Goal: Contribute content

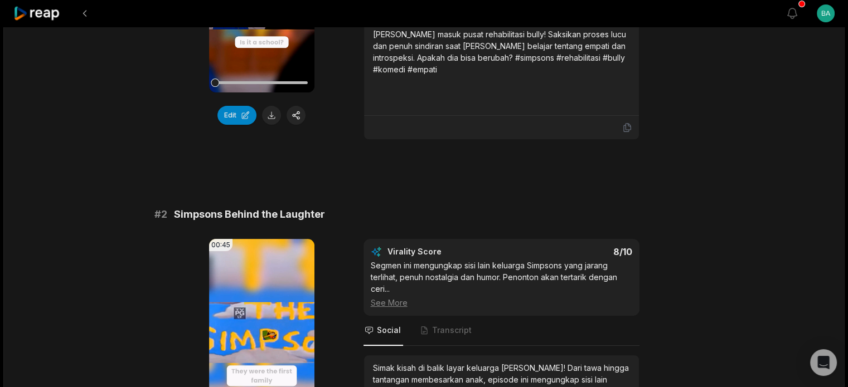
scroll to position [390, 0]
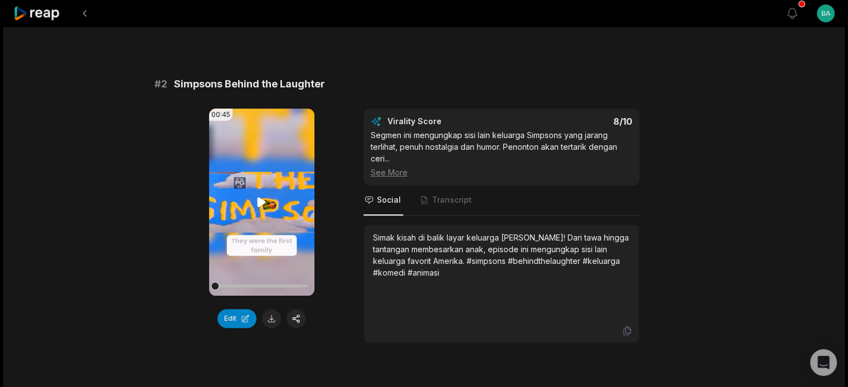
click at [260, 197] on icon at bounding box center [262, 201] width 8 height 9
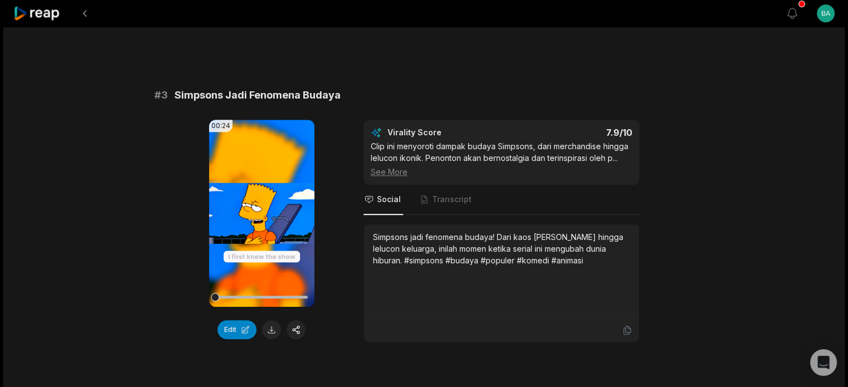
scroll to position [781, 0]
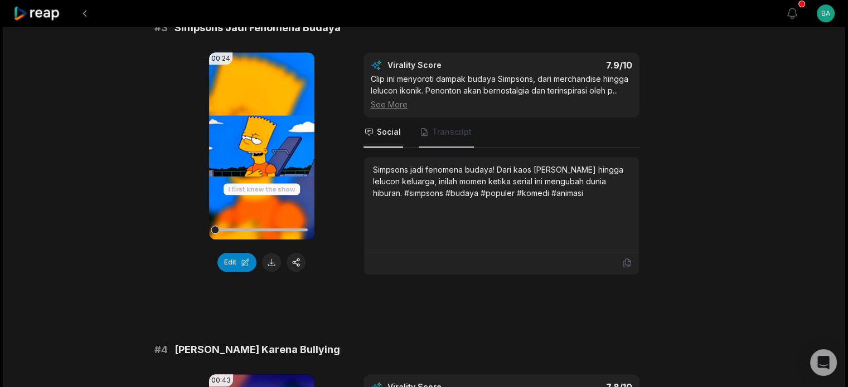
click at [444, 127] on span "Transcript" at bounding box center [452, 132] width 40 height 11
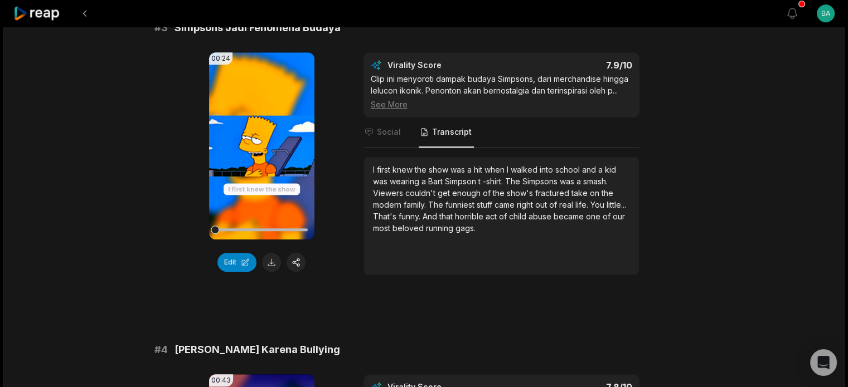
click at [434, 164] on div "I first knew the show was a hit when I walked into school and a kid was wearing…" at bounding box center [501, 199] width 257 height 70
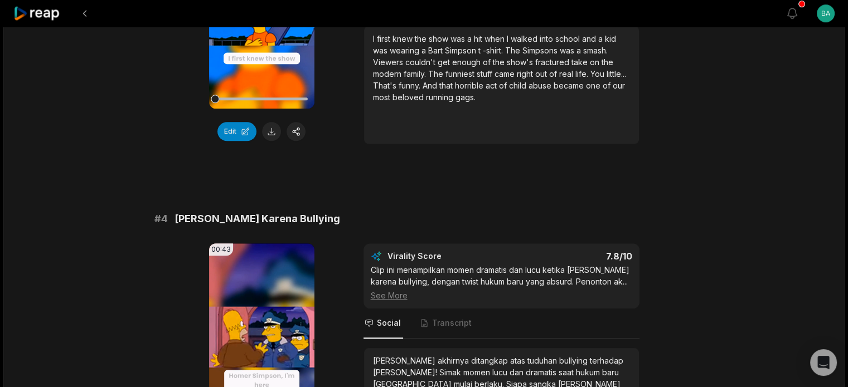
scroll to position [1115, 0]
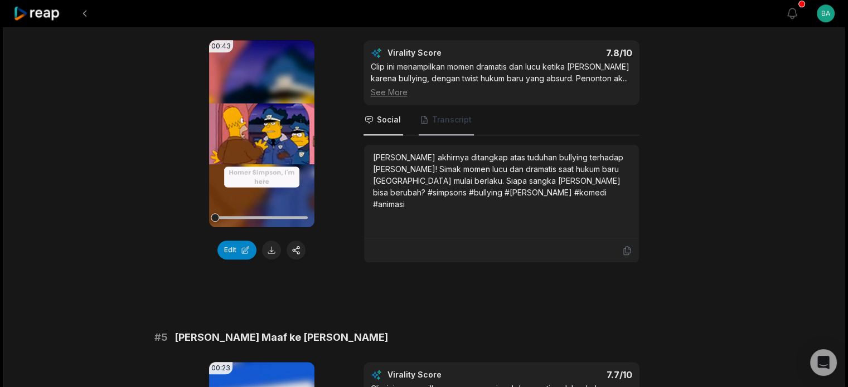
click at [448, 114] on span "Transcript" at bounding box center [452, 119] width 40 height 11
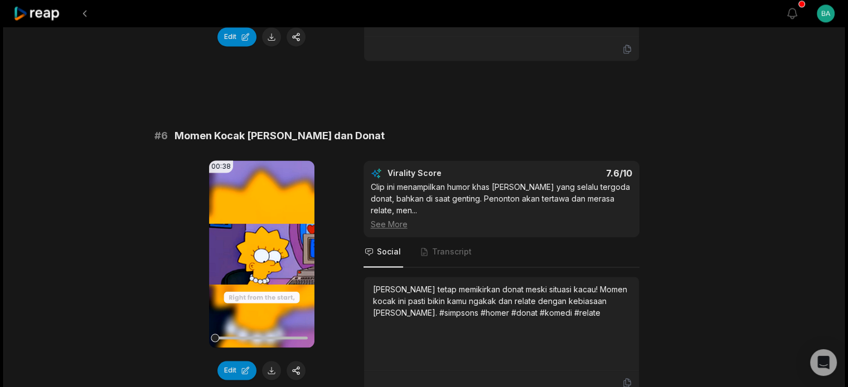
scroll to position [1840, 0]
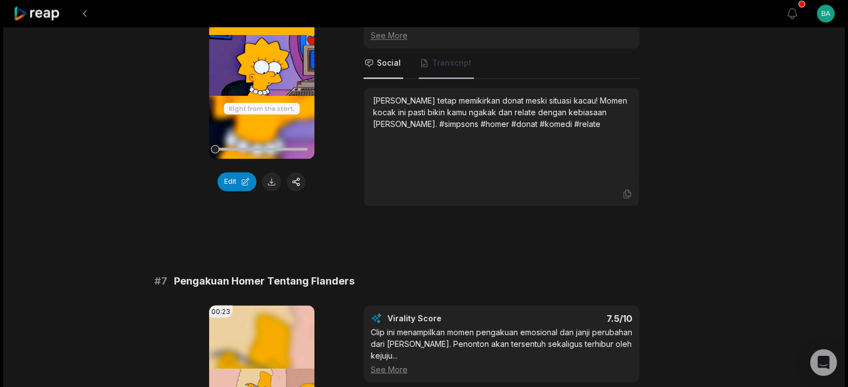
click at [442, 65] on span "Transcript" at bounding box center [446, 64] width 55 height 30
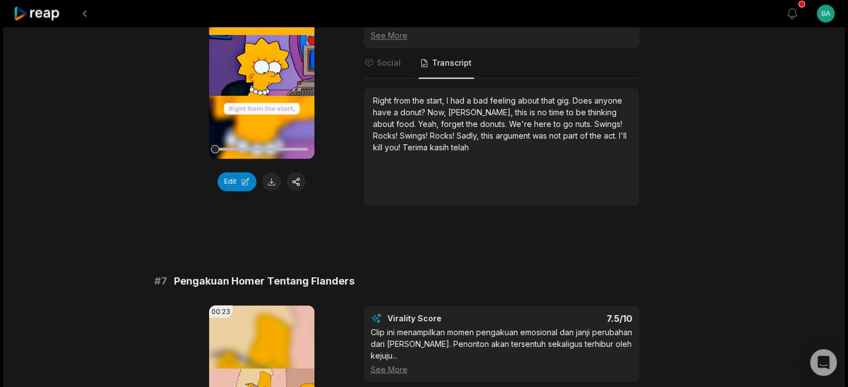
click at [441, 119] on span "forget" at bounding box center [453, 123] width 25 height 9
click at [245, 172] on button "Edit" at bounding box center [236, 181] width 39 height 19
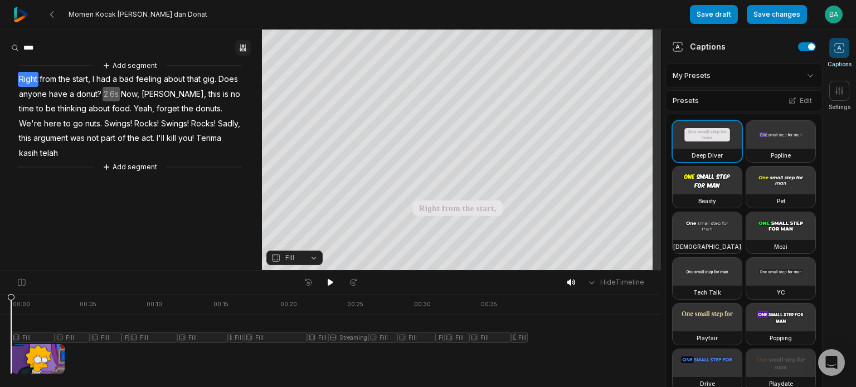
click at [244, 48] on icon "button" at bounding box center [243, 47] width 9 height 9
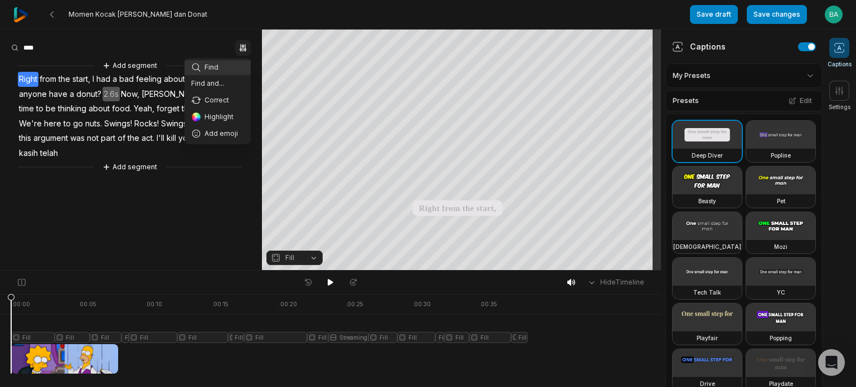
click at [245, 48] on icon "button" at bounding box center [243, 47] width 9 height 9
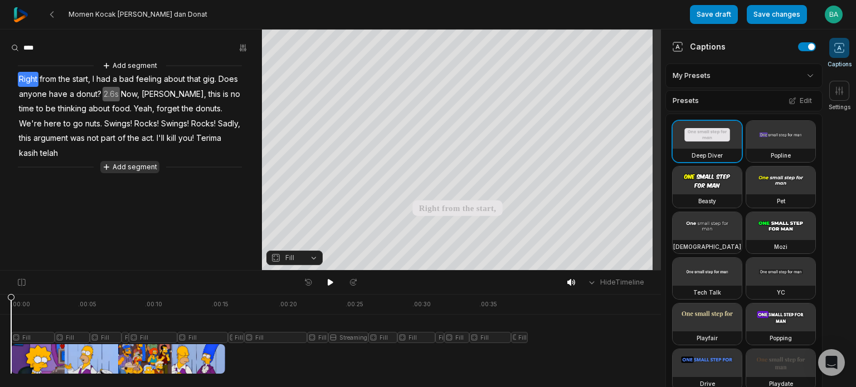
click at [132, 166] on button "Add segment" at bounding box center [129, 167] width 59 height 12
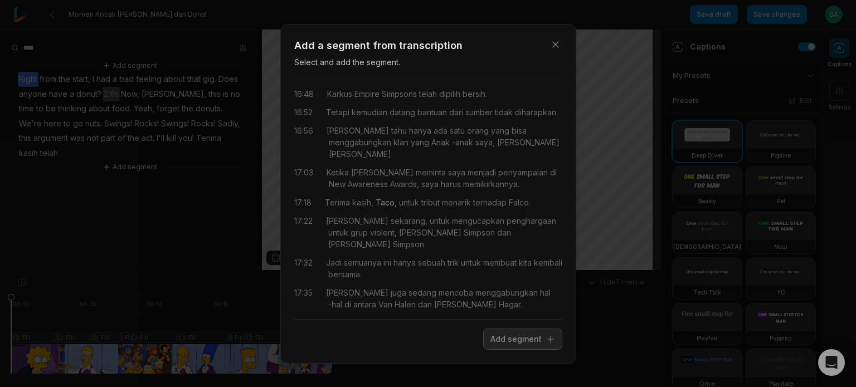
scroll to position [268, 0]
